Goal: Transaction & Acquisition: Purchase product/service

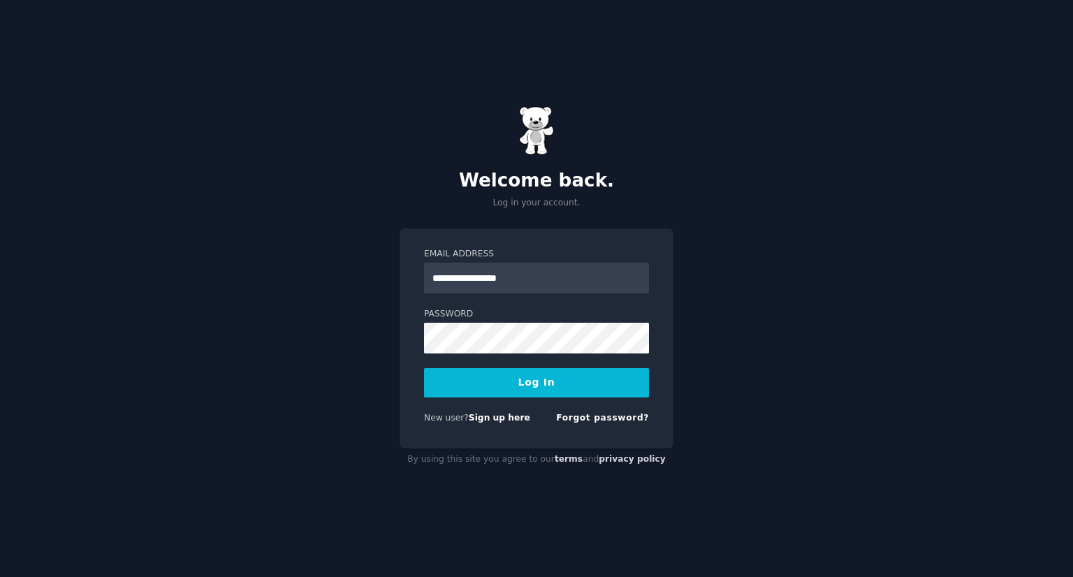
type input "**********"
click at [424, 368] on button "Log In" at bounding box center [536, 382] width 225 height 29
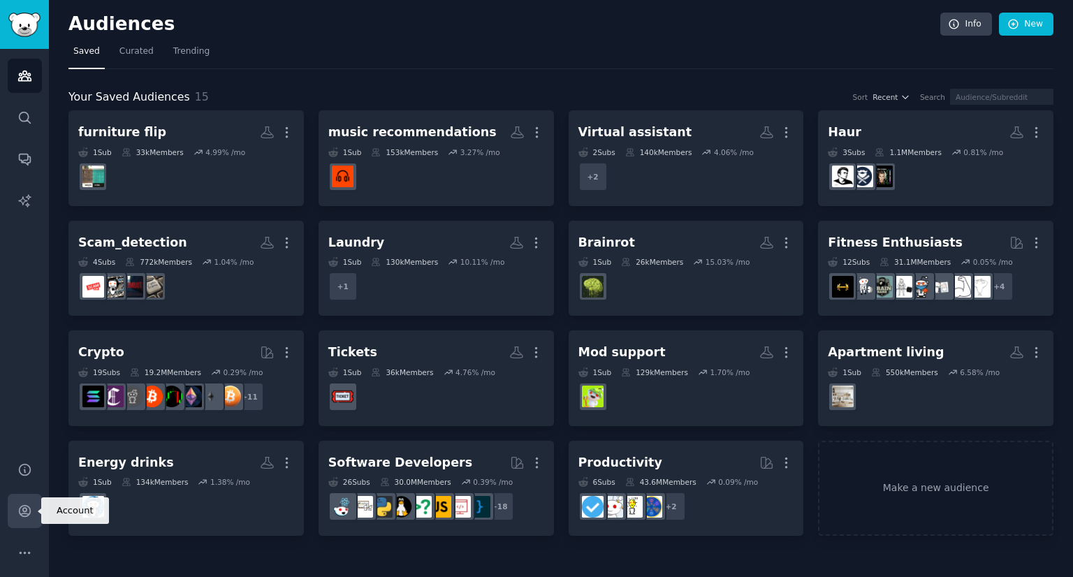
click at [31, 509] on icon "Sidebar" at bounding box center [24, 511] width 15 height 15
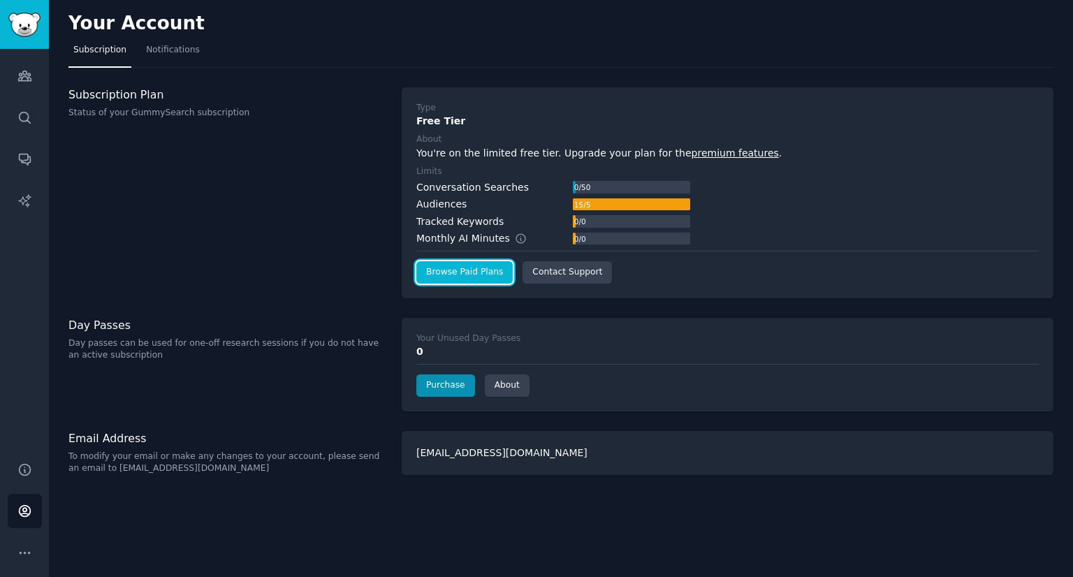
click at [453, 275] on link "Browse Paid Plans" at bounding box center [464, 272] width 96 height 22
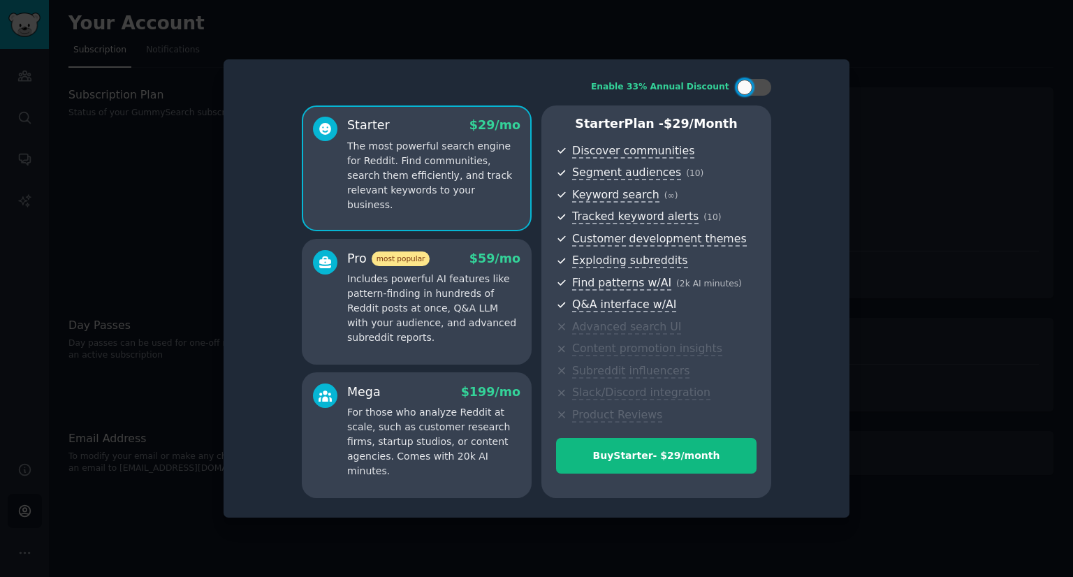
click at [914, 198] on div at bounding box center [536, 288] width 1073 height 577
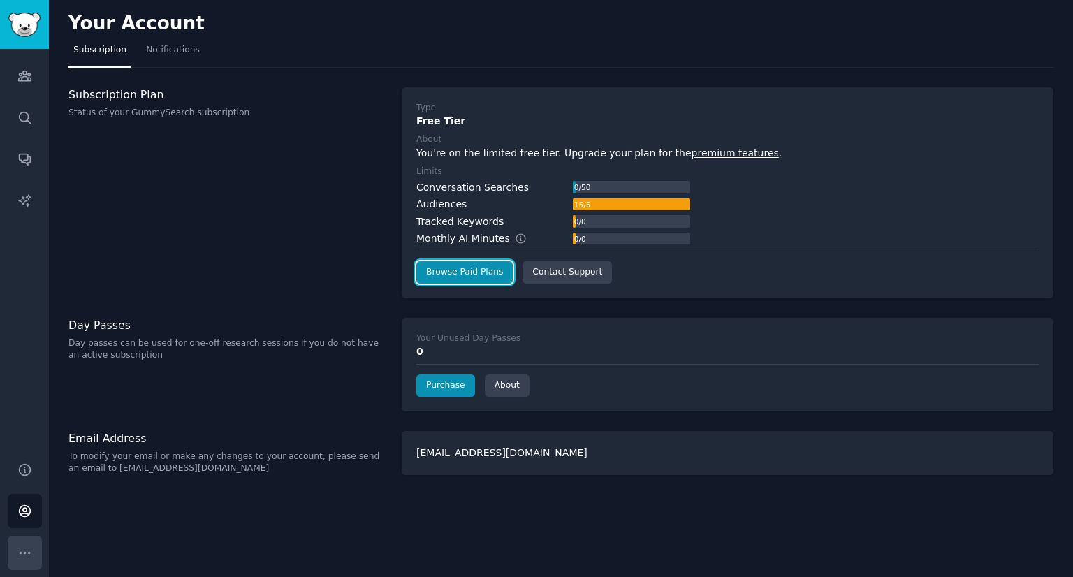
click at [24, 553] on icon "Sidebar" at bounding box center [25, 552] width 10 height 1
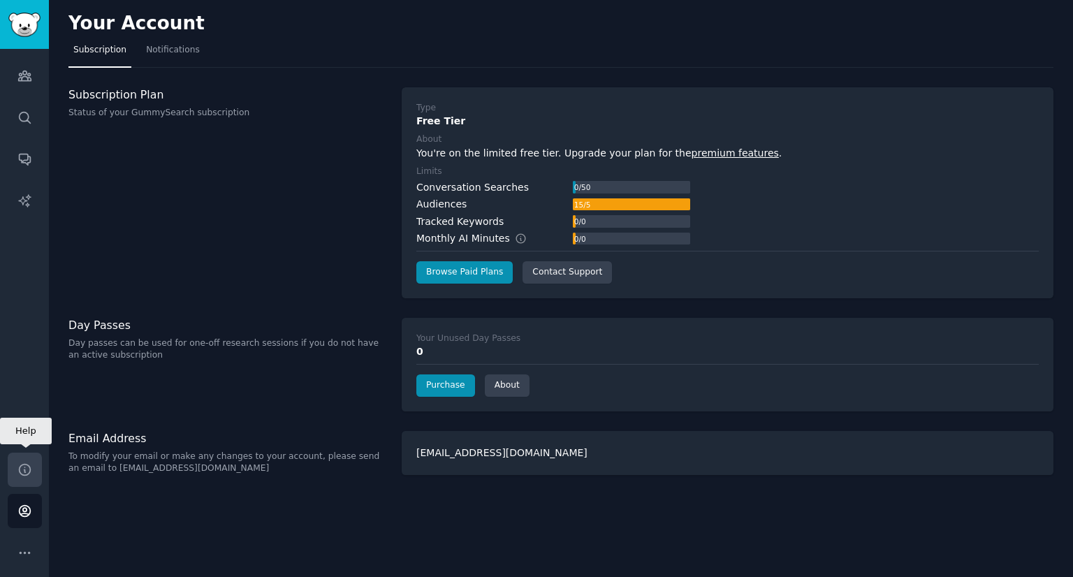
click at [29, 468] on icon "Sidebar" at bounding box center [24, 469] width 11 height 11
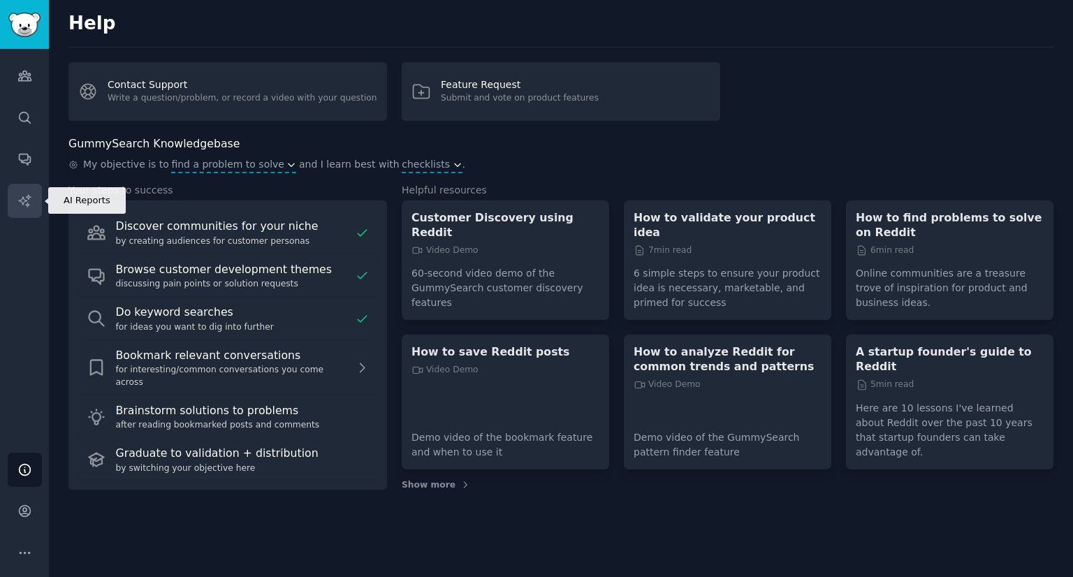
click at [34, 200] on link "AI Reports" at bounding box center [25, 201] width 34 height 34
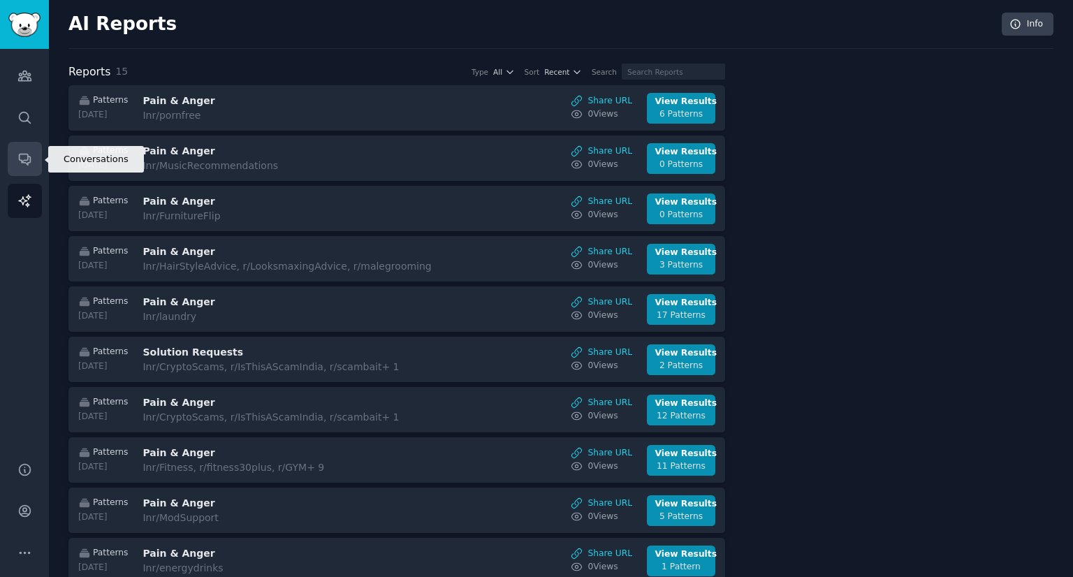
click at [20, 159] on icon "Sidebar" at bounding box center [24, 159] width 15 height 15
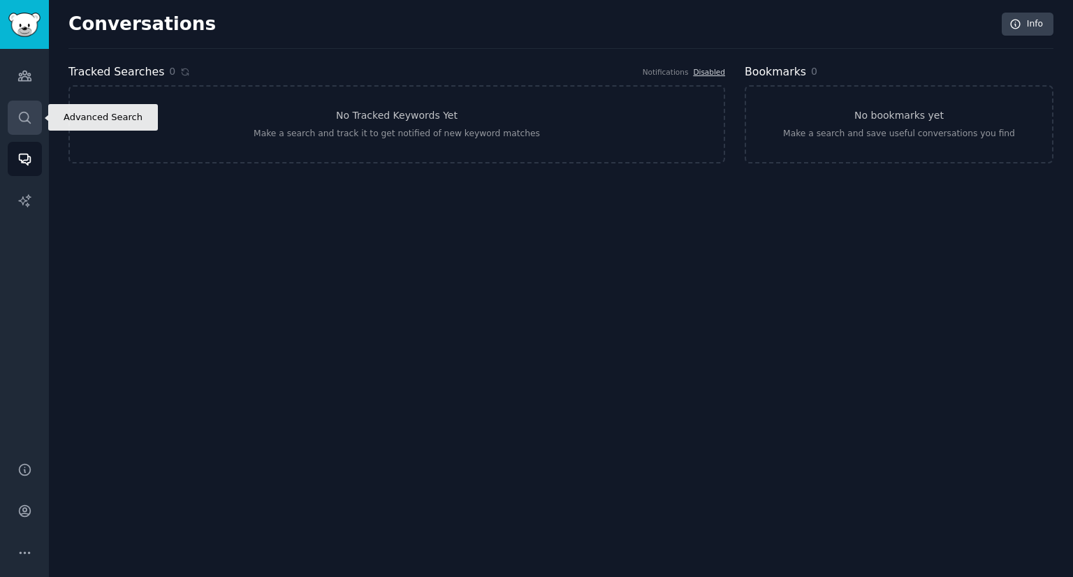
click at [25, 131] on link "Search" at bounding box center [25, 118] width 34 height 34
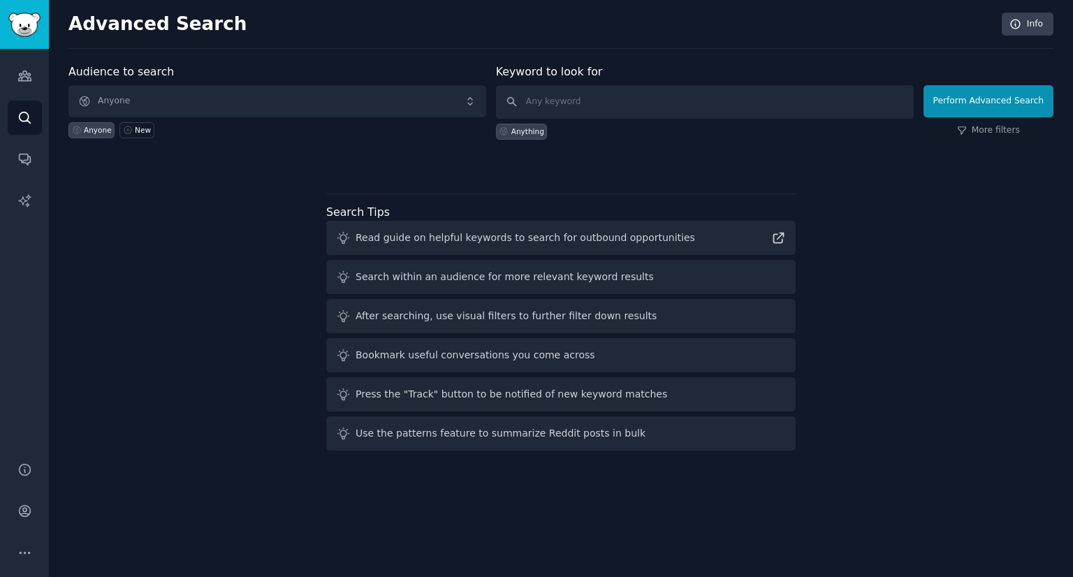
click at [27, 95] on div "Audiences Search Conversations AI Reports" at bounding box center [24, 247] width 49 height 396
click at [31, 88] on link "Audiences" at bounding box center [25, 76] width 34 height 34
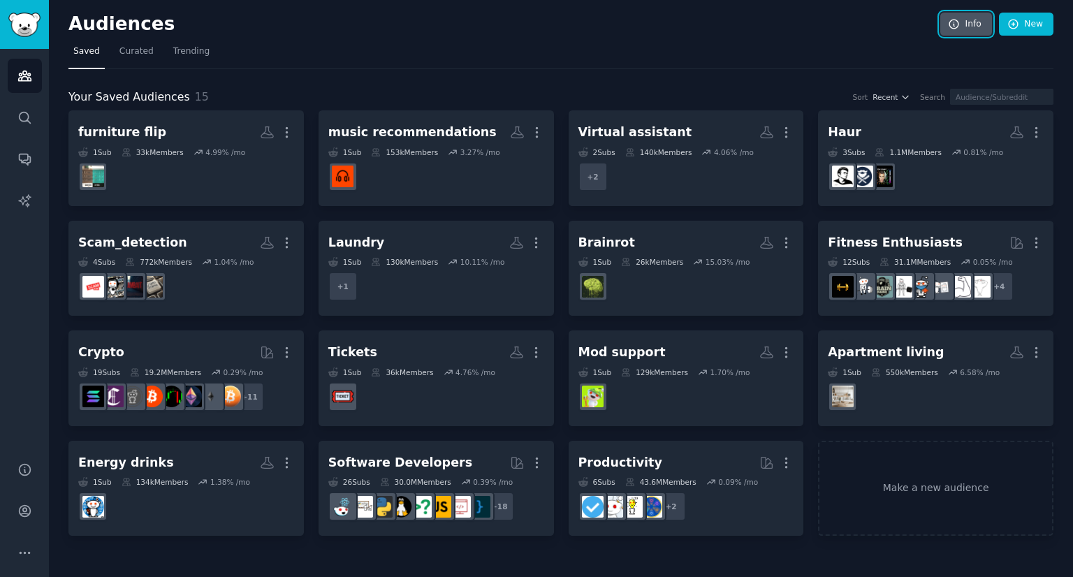
click at [970, 32] on link "Info" at bounding box center [966, 25] width 52 height 24
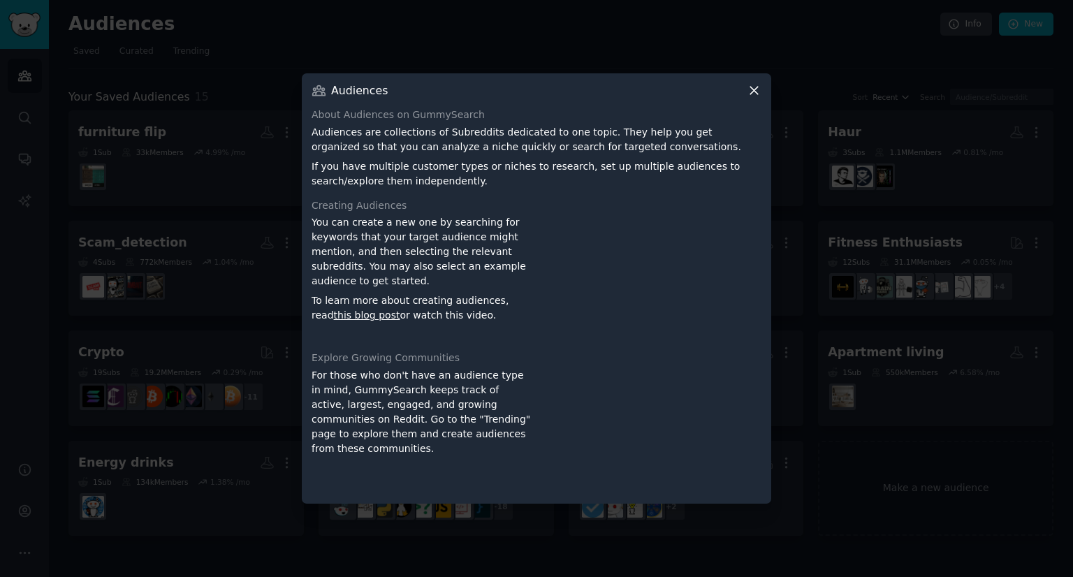
click at [752, 96] on icon at bounding box center [754, 90] width 15 height 15
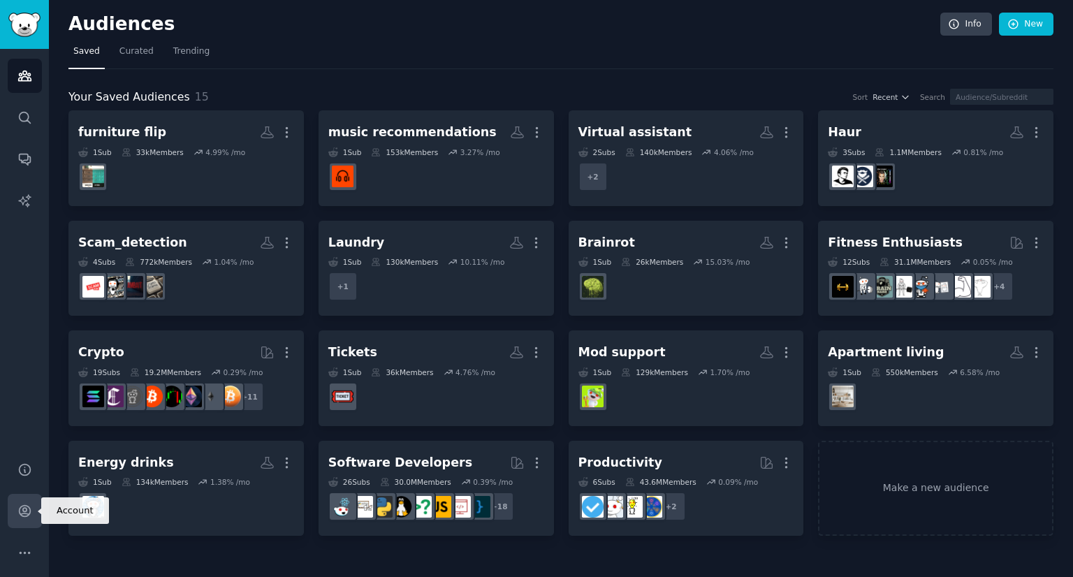
click at [25, 508] on icon "Sidebar" at bounding box center [24, 511] width 11 height 11
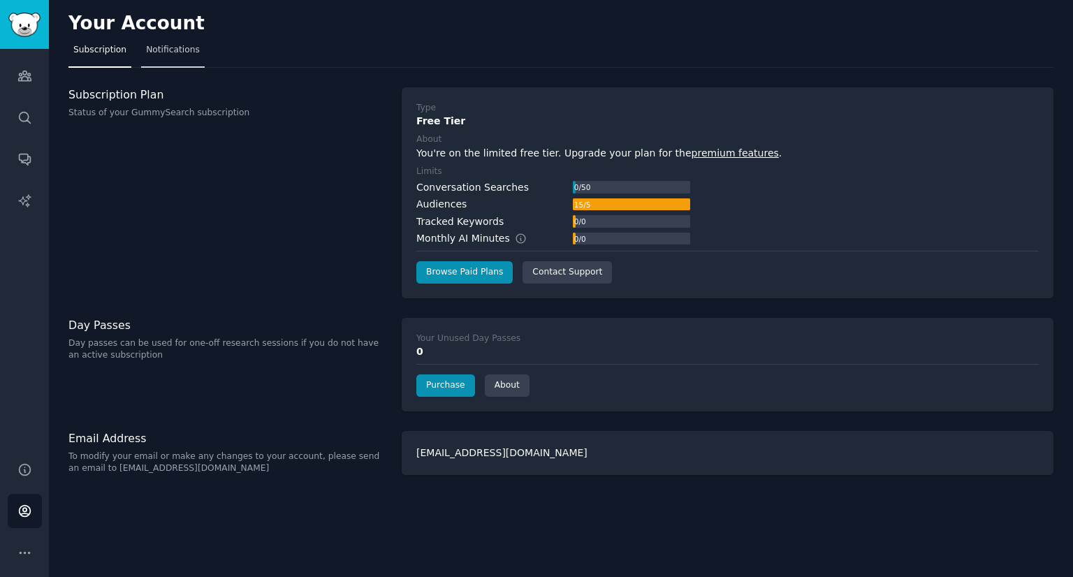
click at [175, 54] on span "Notifications" at bounding box center [173, 50] width 54 height 13
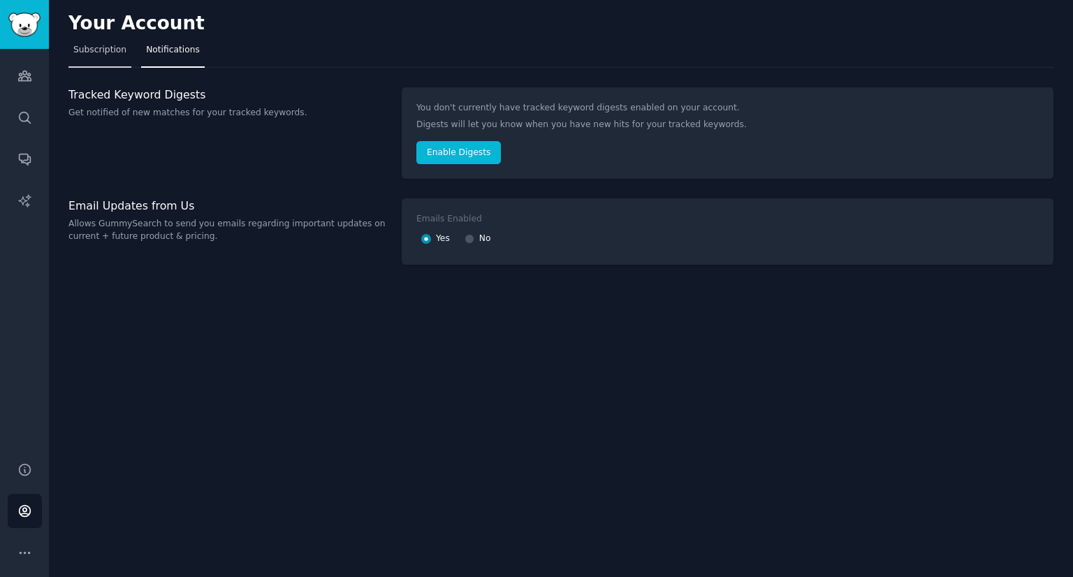
click at [89, 53] on span "Subscription" at bounding box center [99, 50] width 53 height 13
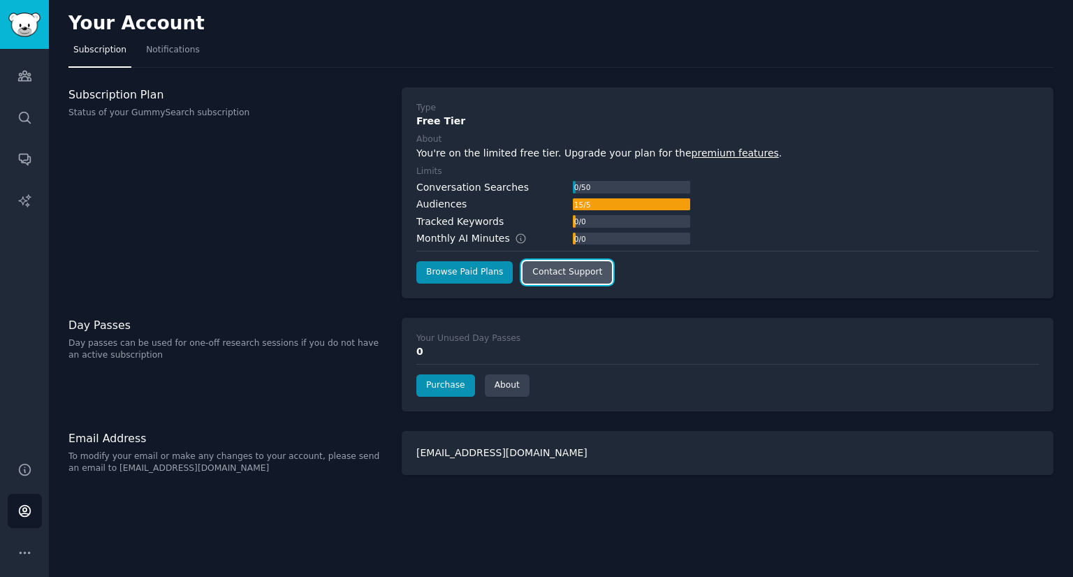
click at [563, 275] on link "Contact Support" at bounding box center [567, 272] width 89 height 22
click at [459, 274] on link "Browse Paid Plans" at bounding box center [464, 272] width 96 height 22
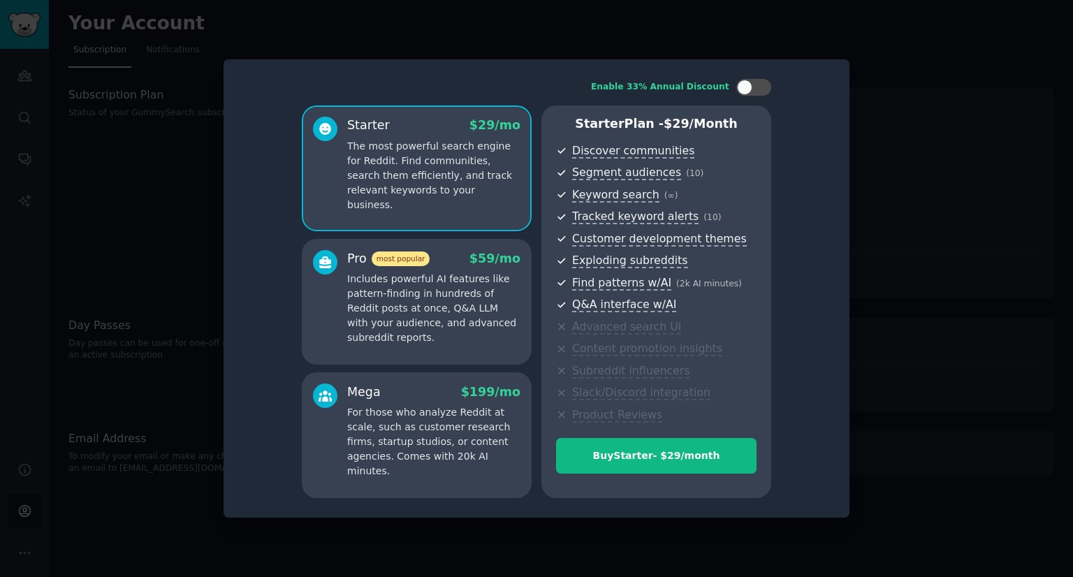
click at [944, 145] on div at bounding box center [536, 288] width 1073 height 577
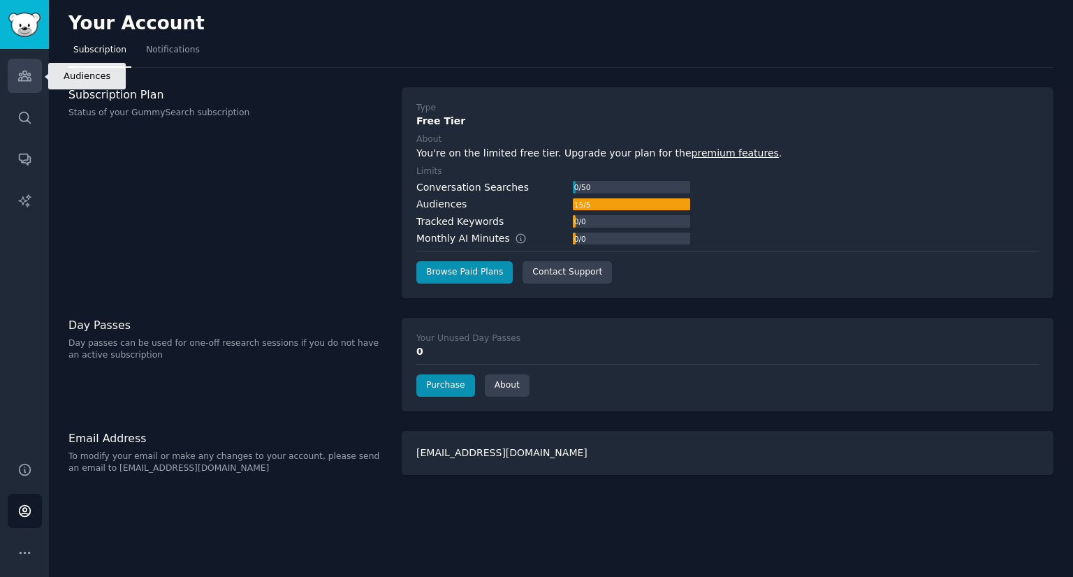
click at [29, 75] on icon "Sidebar" at bounding box center [24, 75] width 15 height 15
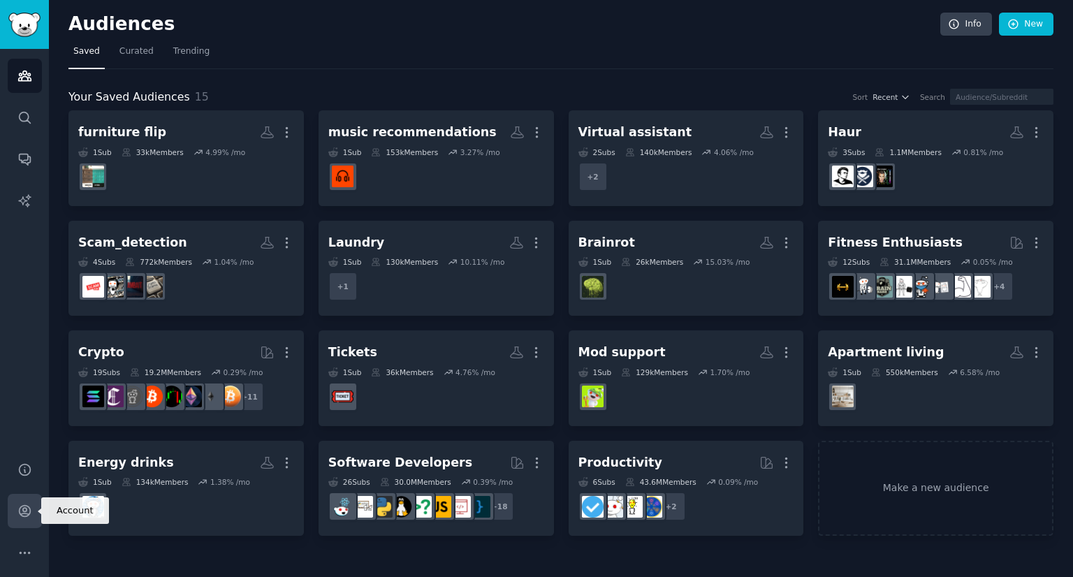
click at [27, 515] on icon "Sidebar" at bounding box center [24, 511] width 11 height 11
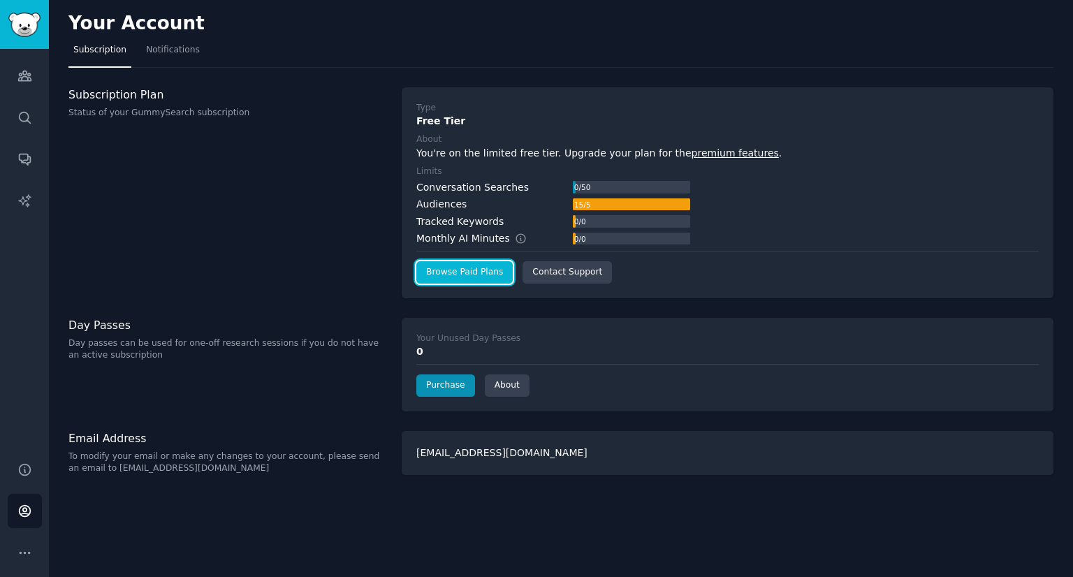
click at [485, 275] on link "Browse Paid Plans" at bounding box center [464, 272] width 96 height 22
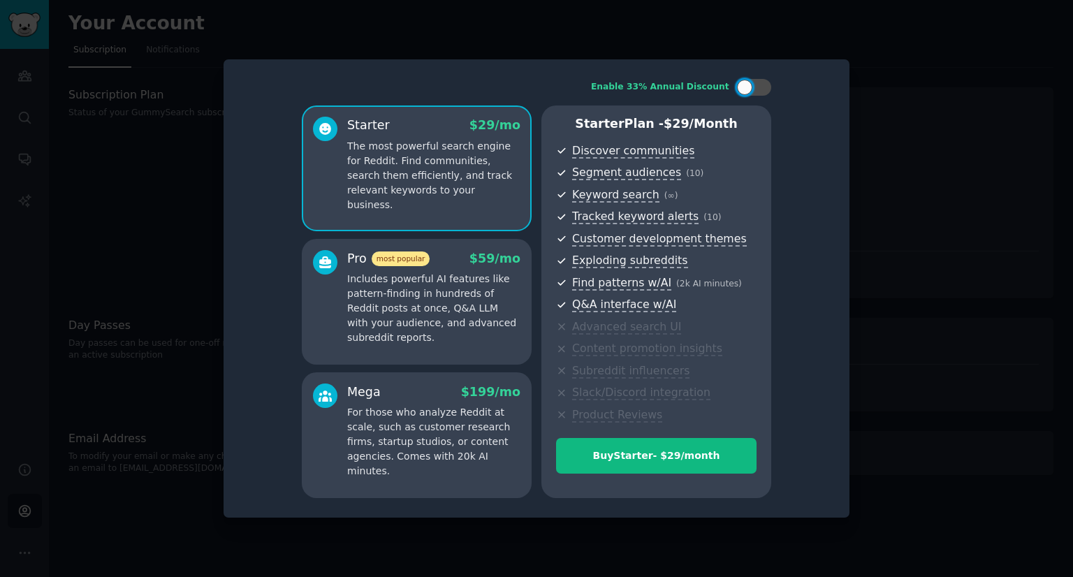
click at [463, 291] on p "Includes powerful AI features like pattern-finding in hundreds of Reddit posts …" at bounding box center [433, 308] width 173 height 73
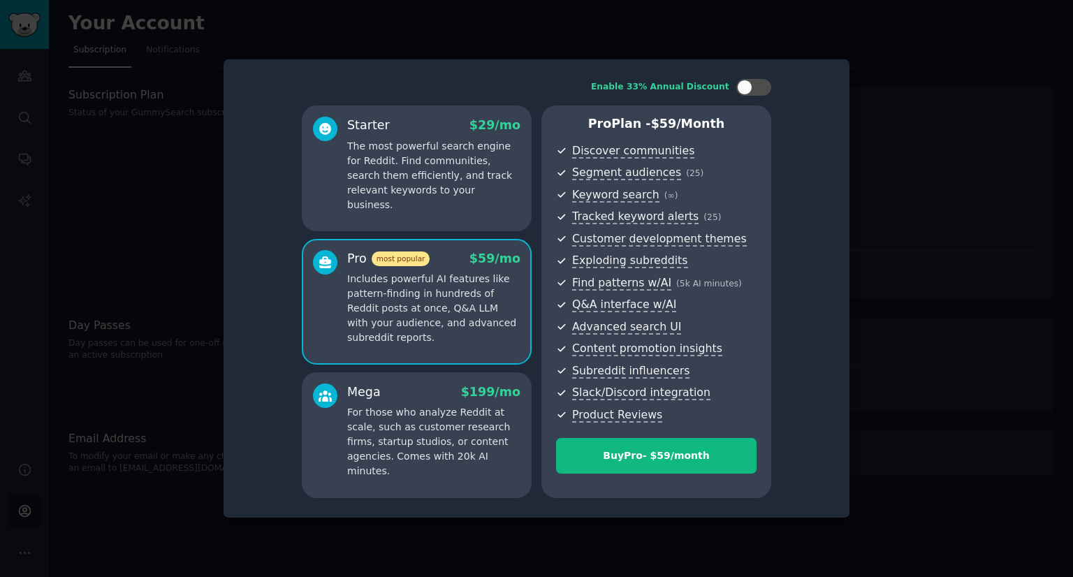
click at [470, 169] on p "The most powerful search engine for Reddit. Find communities, search them effic…" at bounding box center [433, 175] width 173 height 73
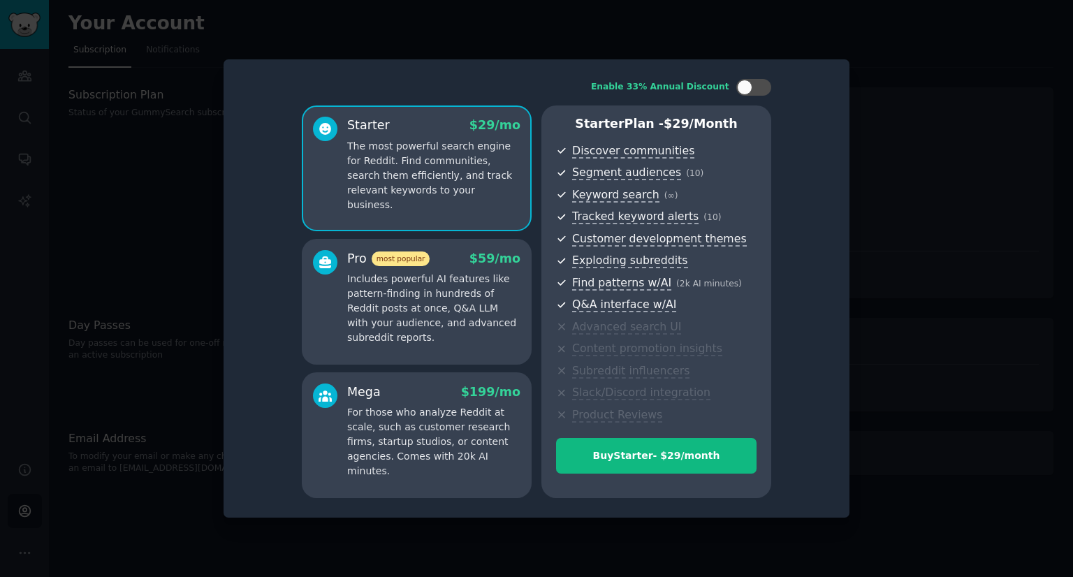
click at [902, 115] on div at bounding box center [536, 288] width 1073 height 577
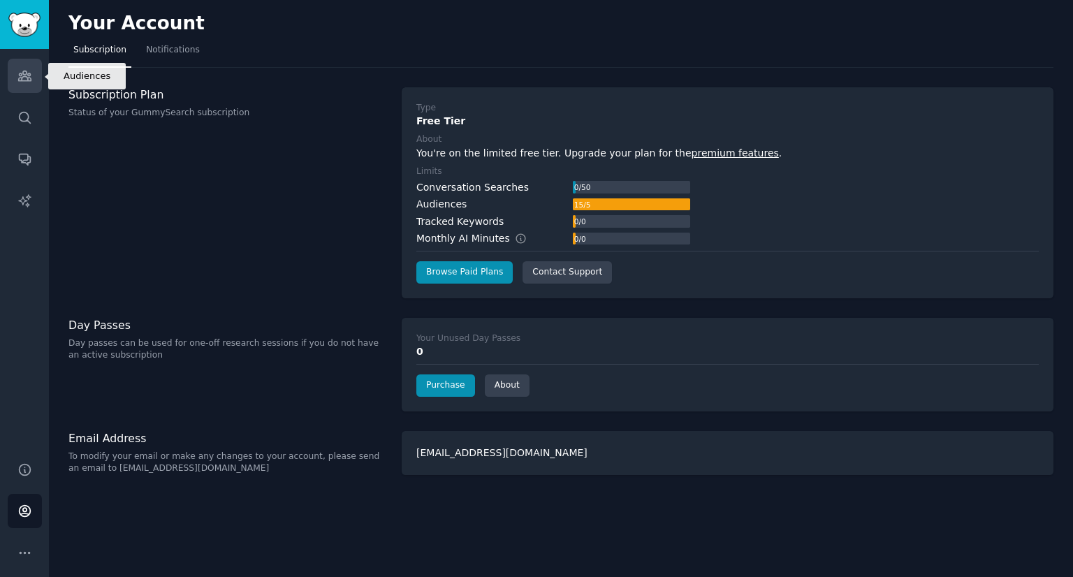
click at [36, 70] on link "Audiences" at bounding box center [25, 76] width 34 height 34
